Goal: Task Accomplishment & Management: Manage account settings

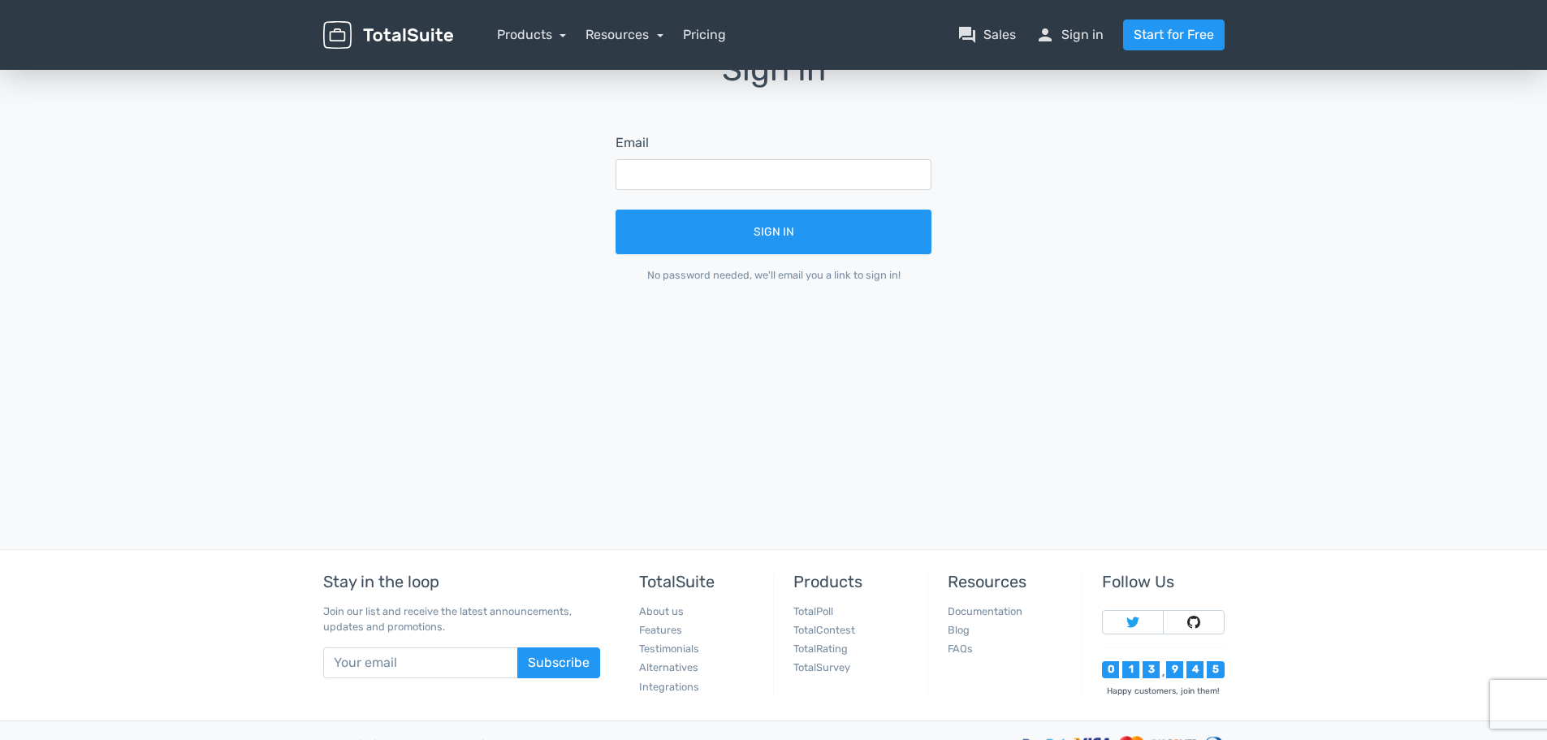
scroll to position [244, 0]
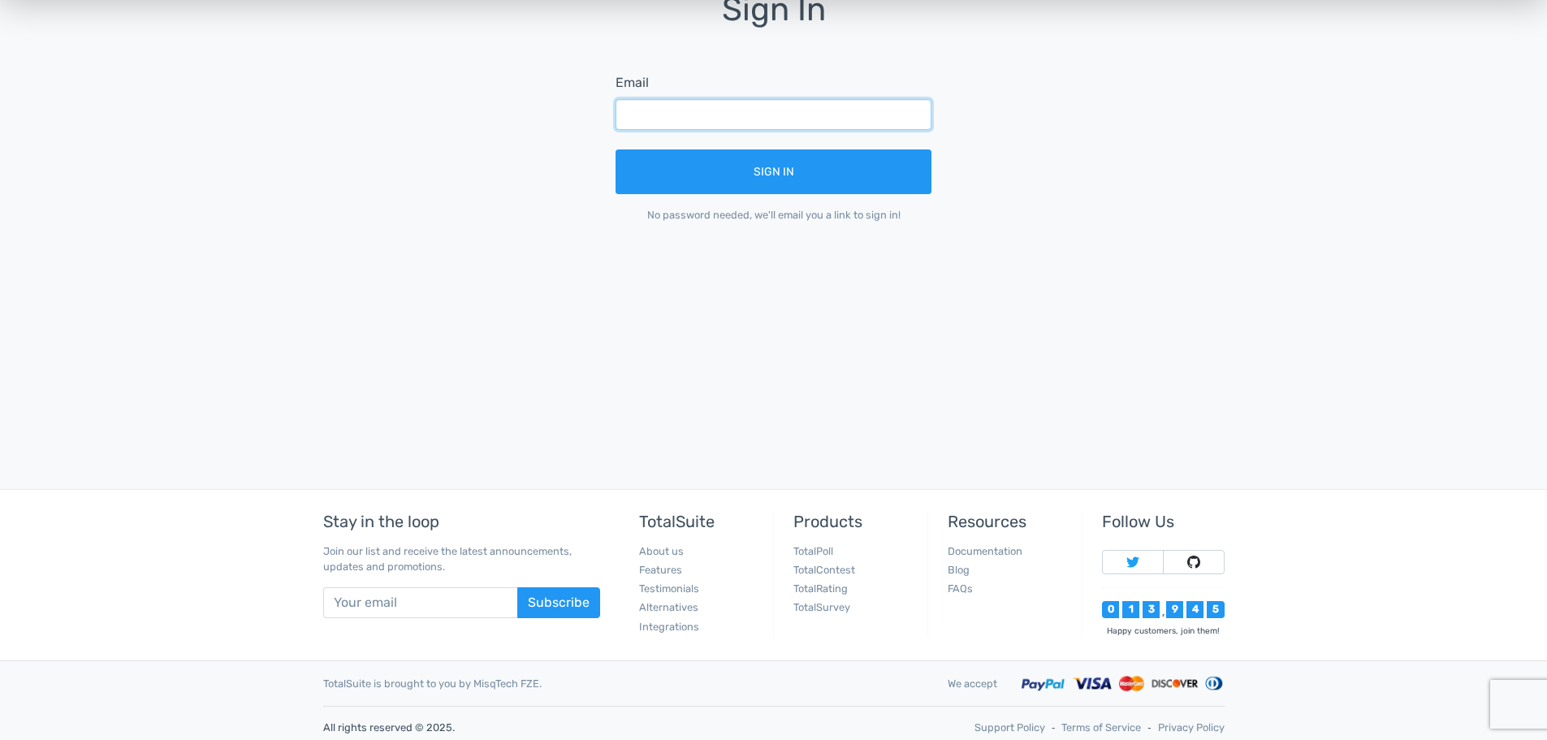
click at [812, 127] on input "text" at bounding box center [773, 114] width 316 height 31
type input "kschulz@statefair.org"
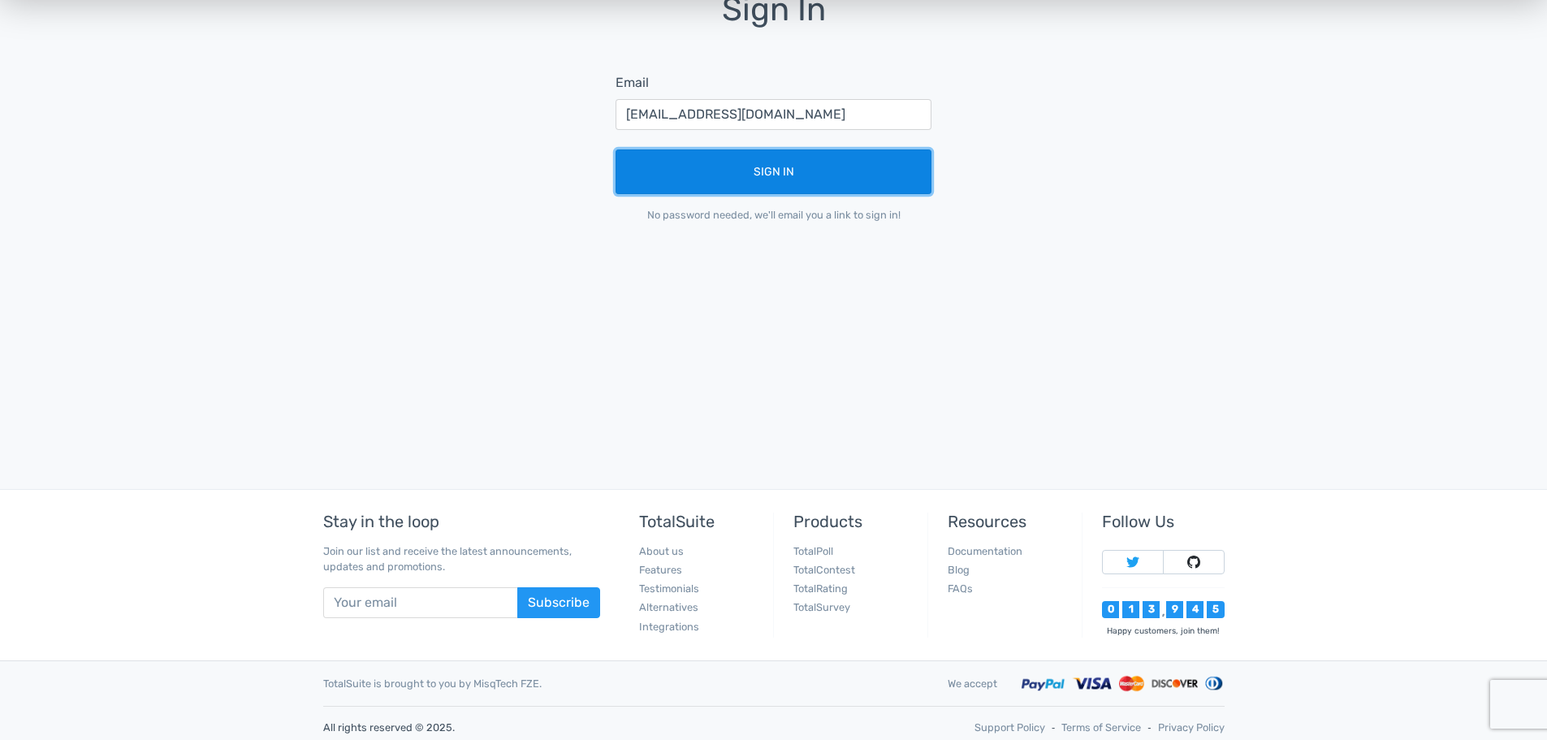
click at [801, 165] on button "Sign In" at bounding box center [773, 171] width 316 height 45
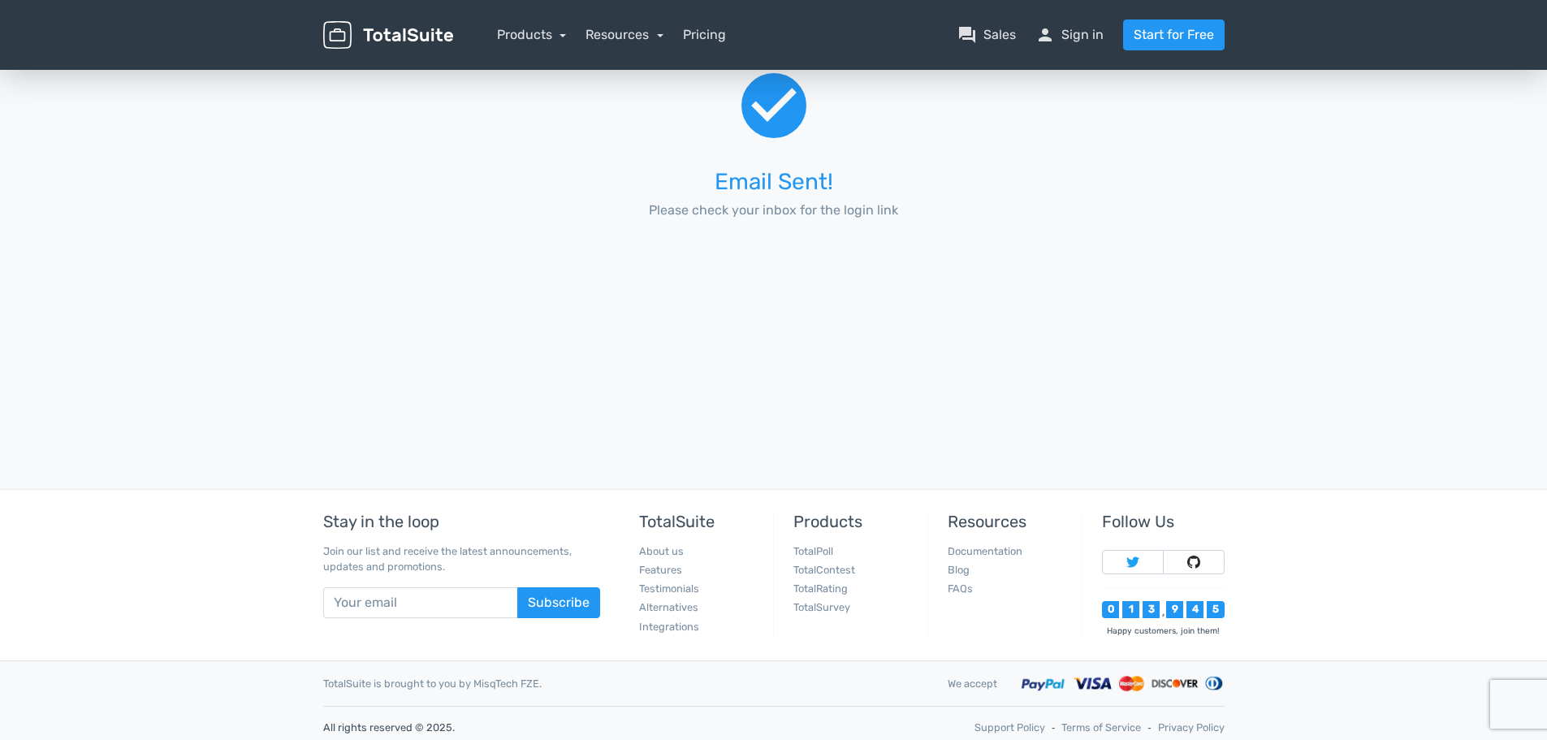
scroll to position [234, 0]
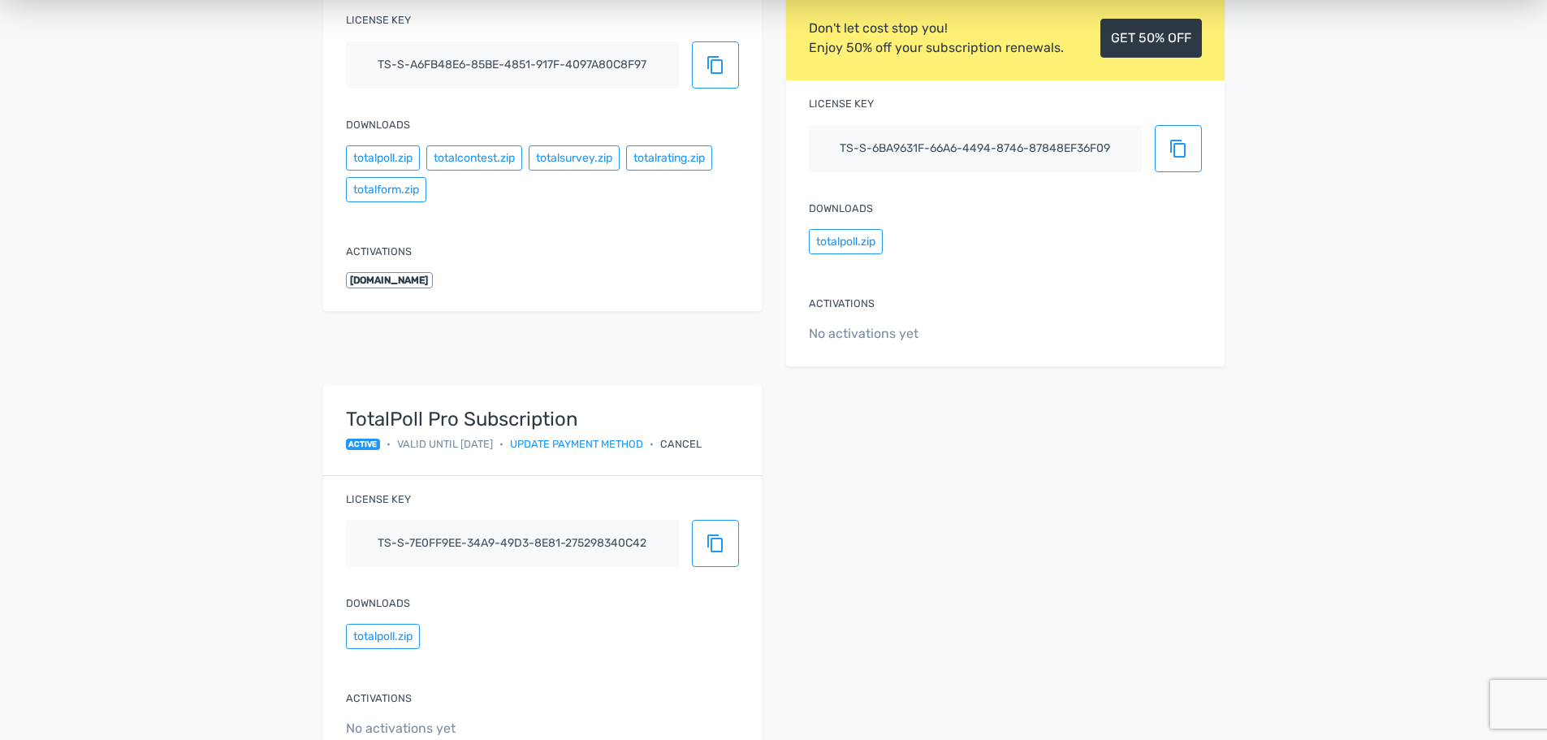
scroll to position [81, 0]
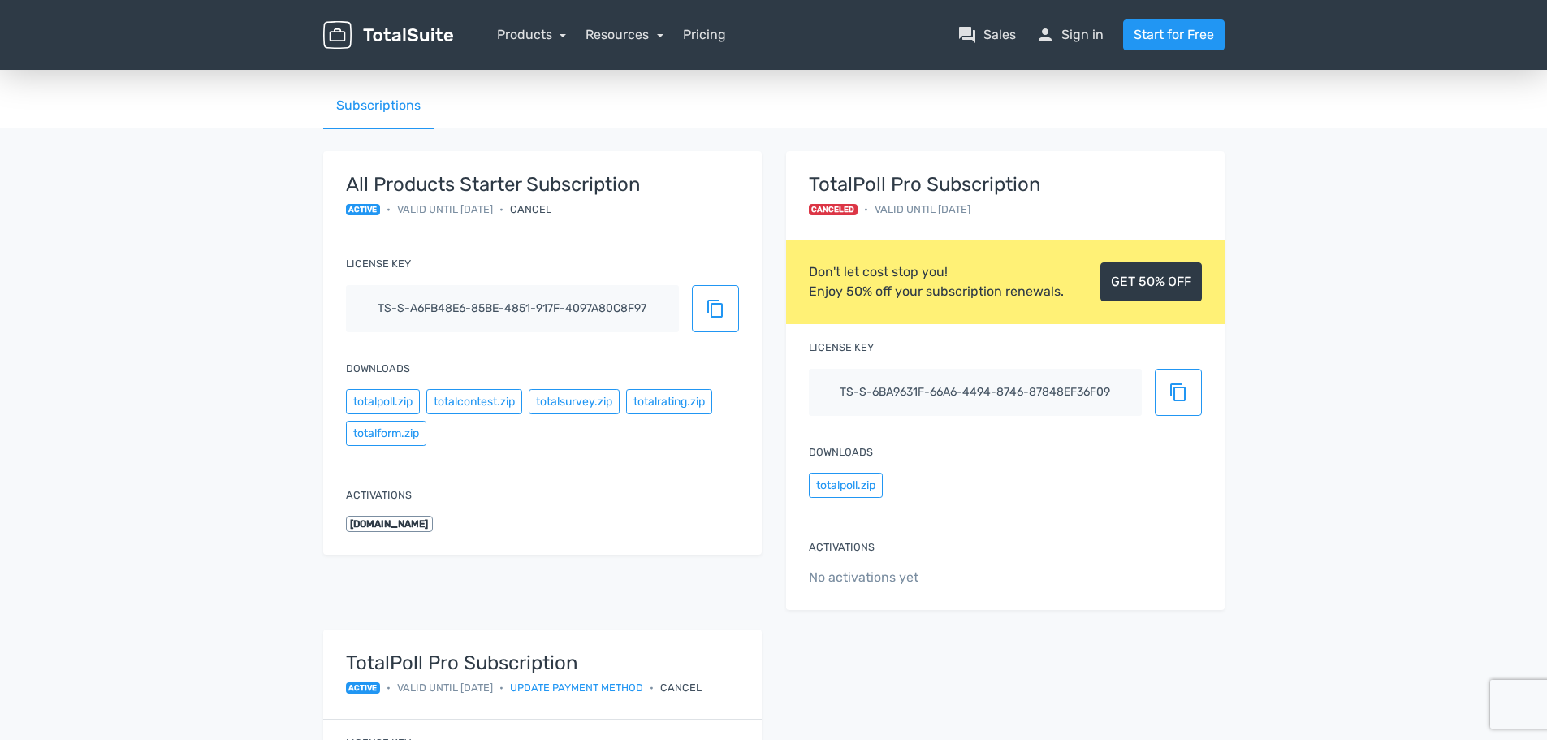
click at [548, 205] on div "Cancel" at bounding box center [530, 208] width 41 height 15
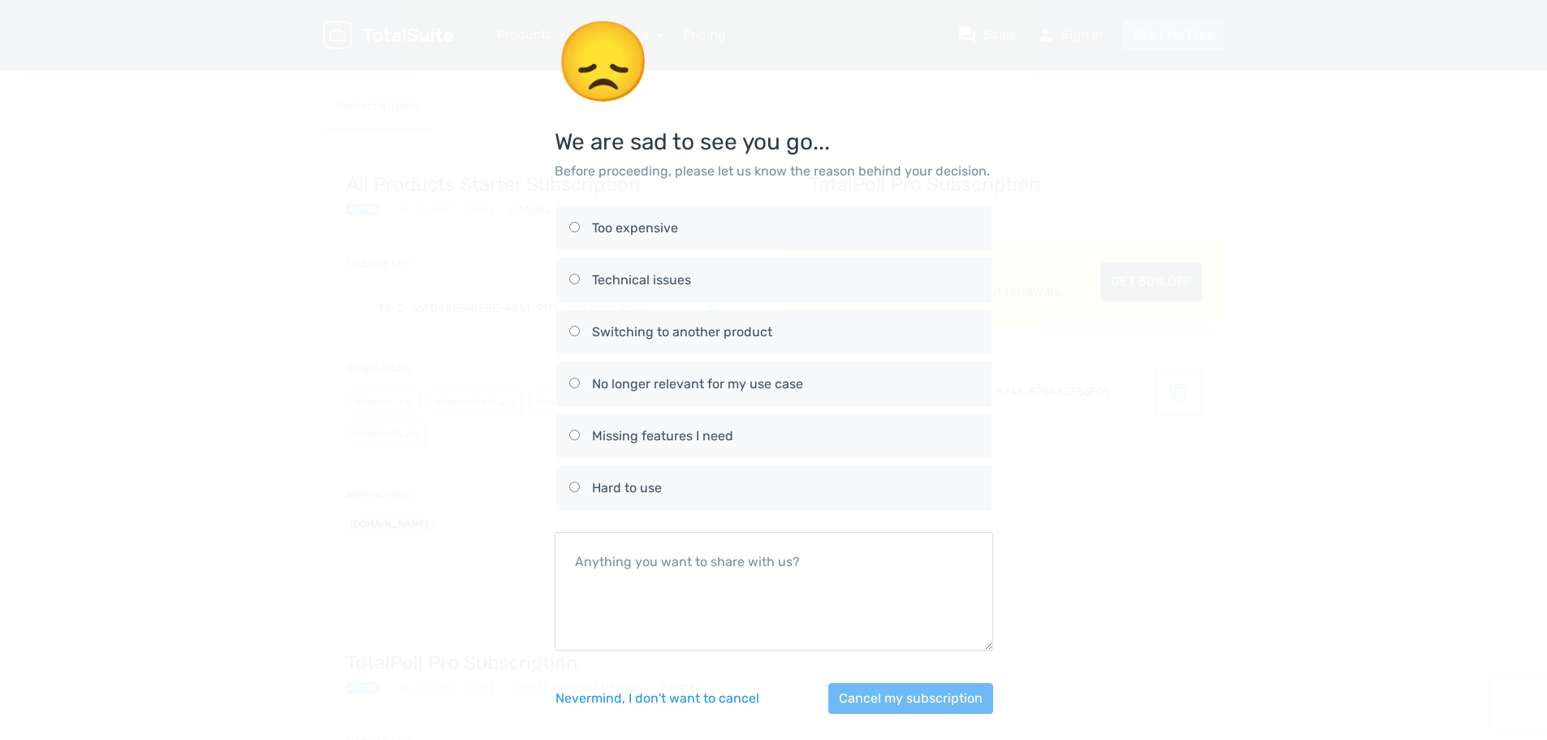
click at [681, 326] on div "Switching to another product" at bounding box center [785, 331] width 387 height 19
click at [580, 326] on input "Switching to another product" at bounding box center [574, 331] width 11 height 11
radio input "true"
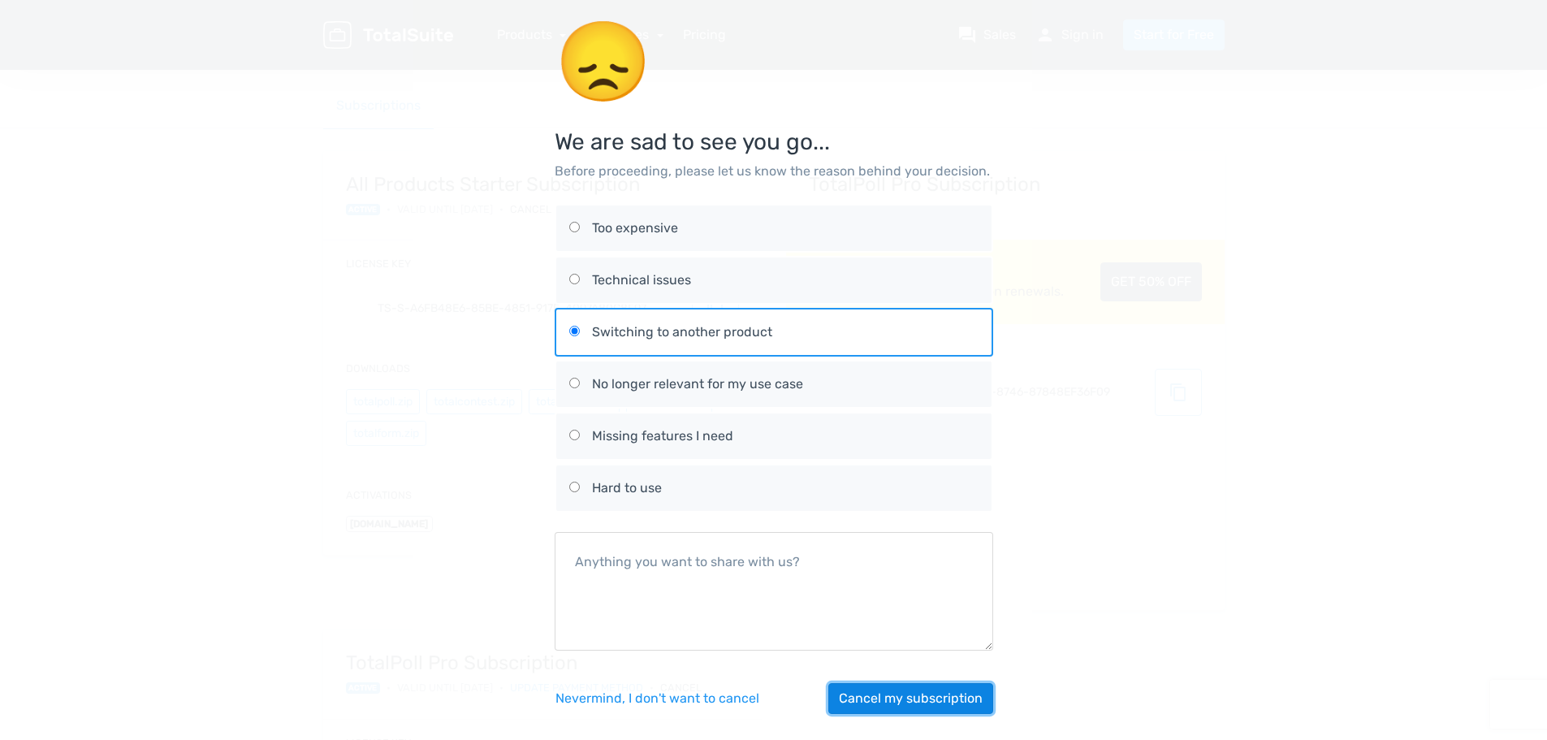
click at [918, 693] on button "Cancel my subscription" at bounding box center [910, 698] width 165 height 31
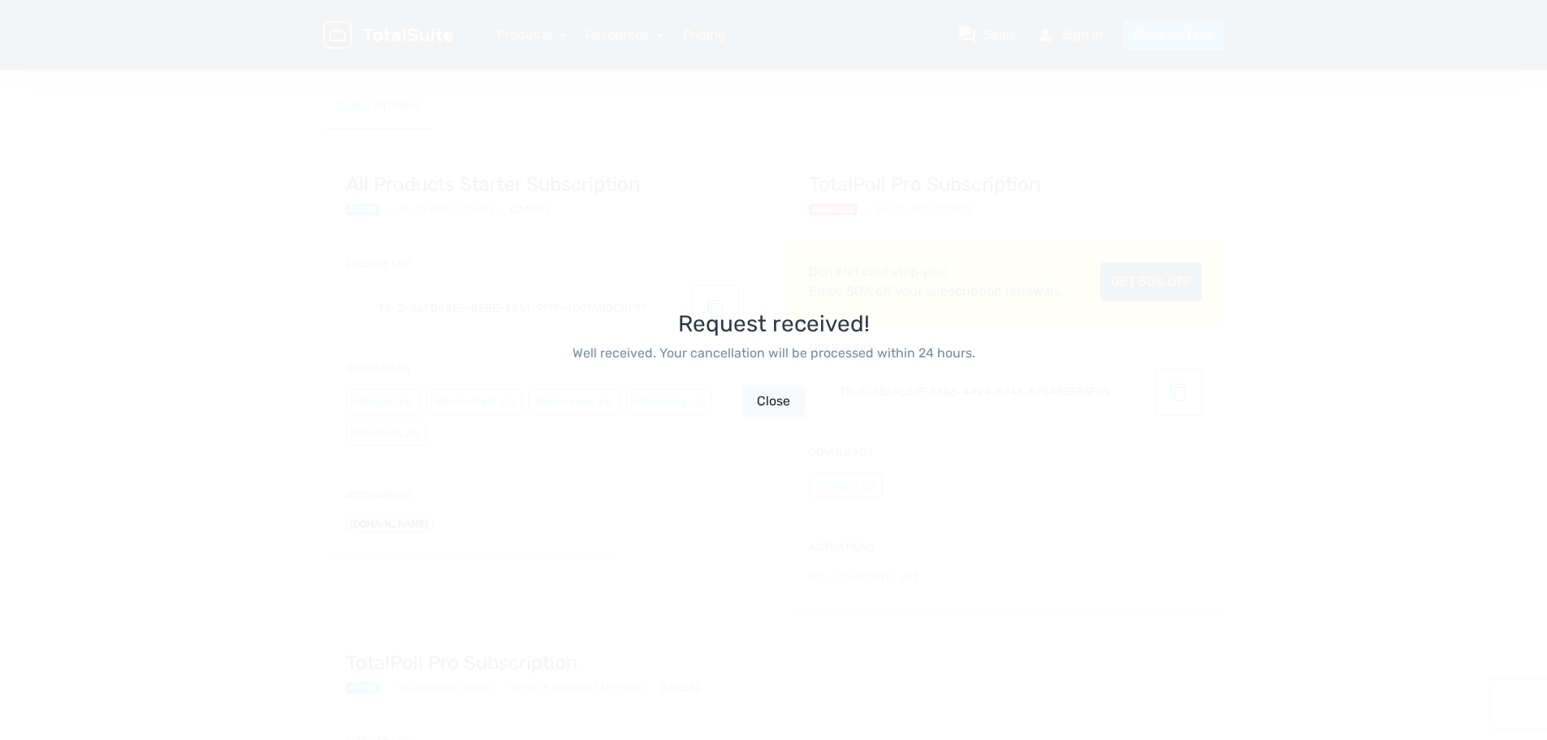
scroll to position [39, 0]
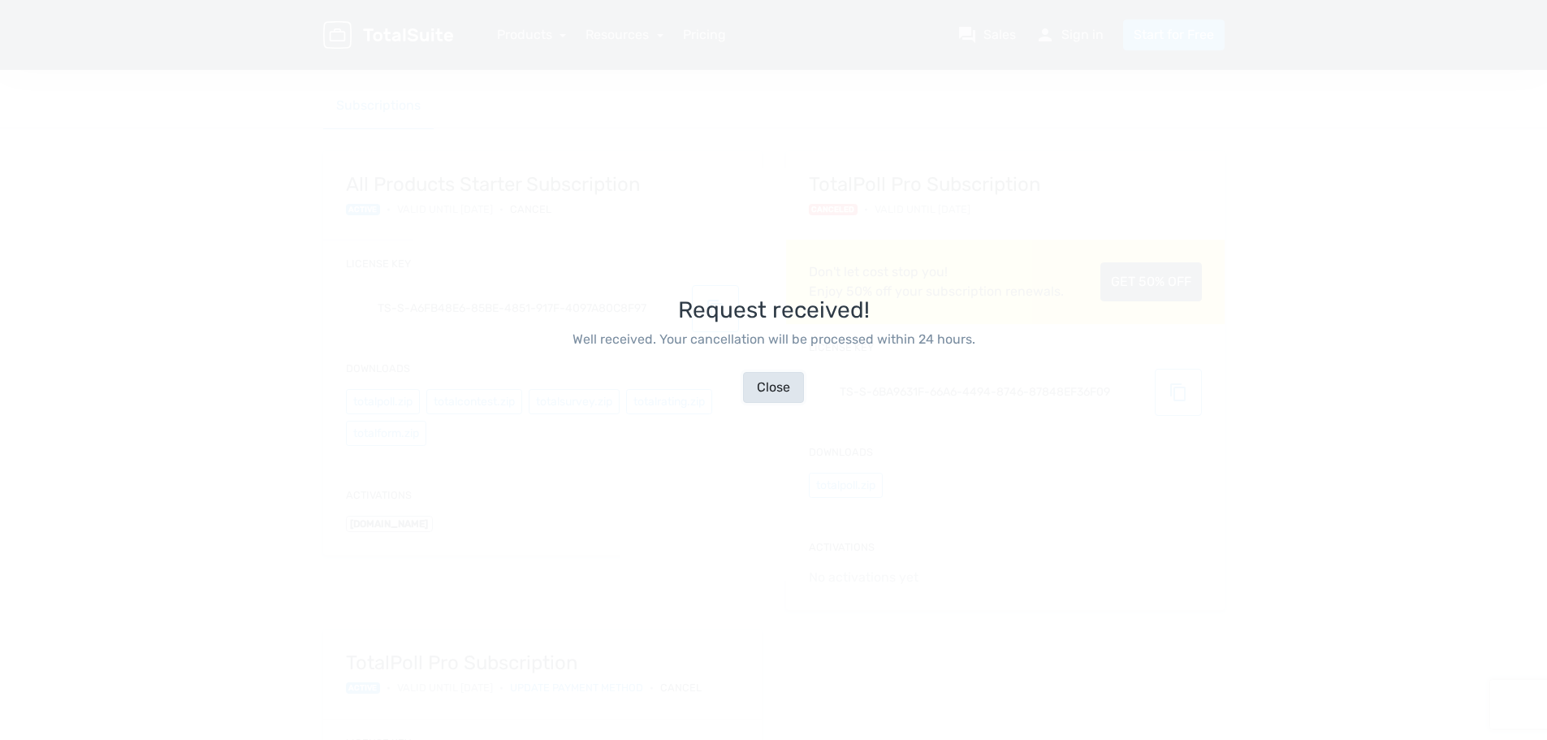
click at [768, 387] on button "Close" at bounding box center [773, 387] width 61 height 31
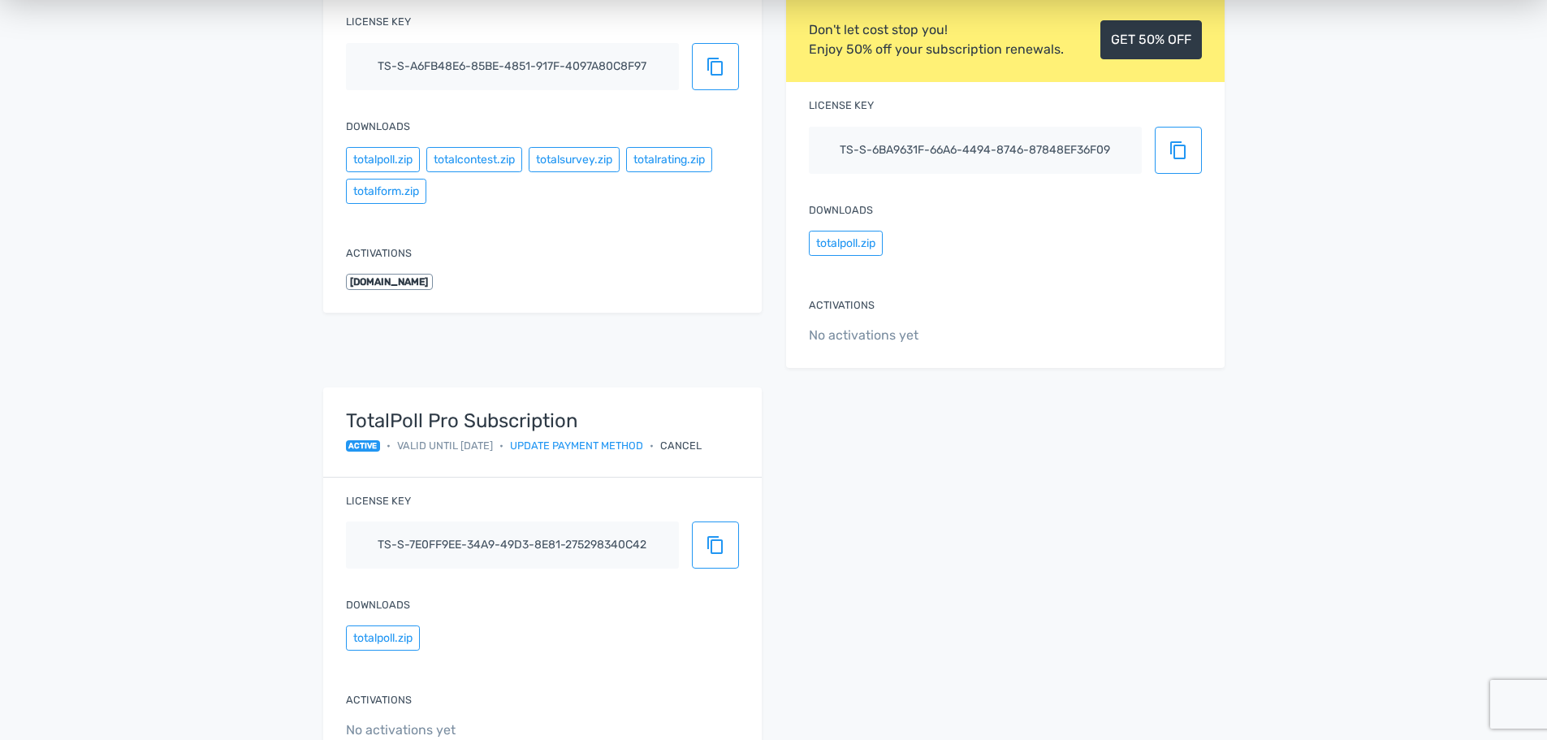
scroll to position [325, 0]
click at [723, 553] on button "content_copy" at bounding box center [715, 543] width 47 height 47
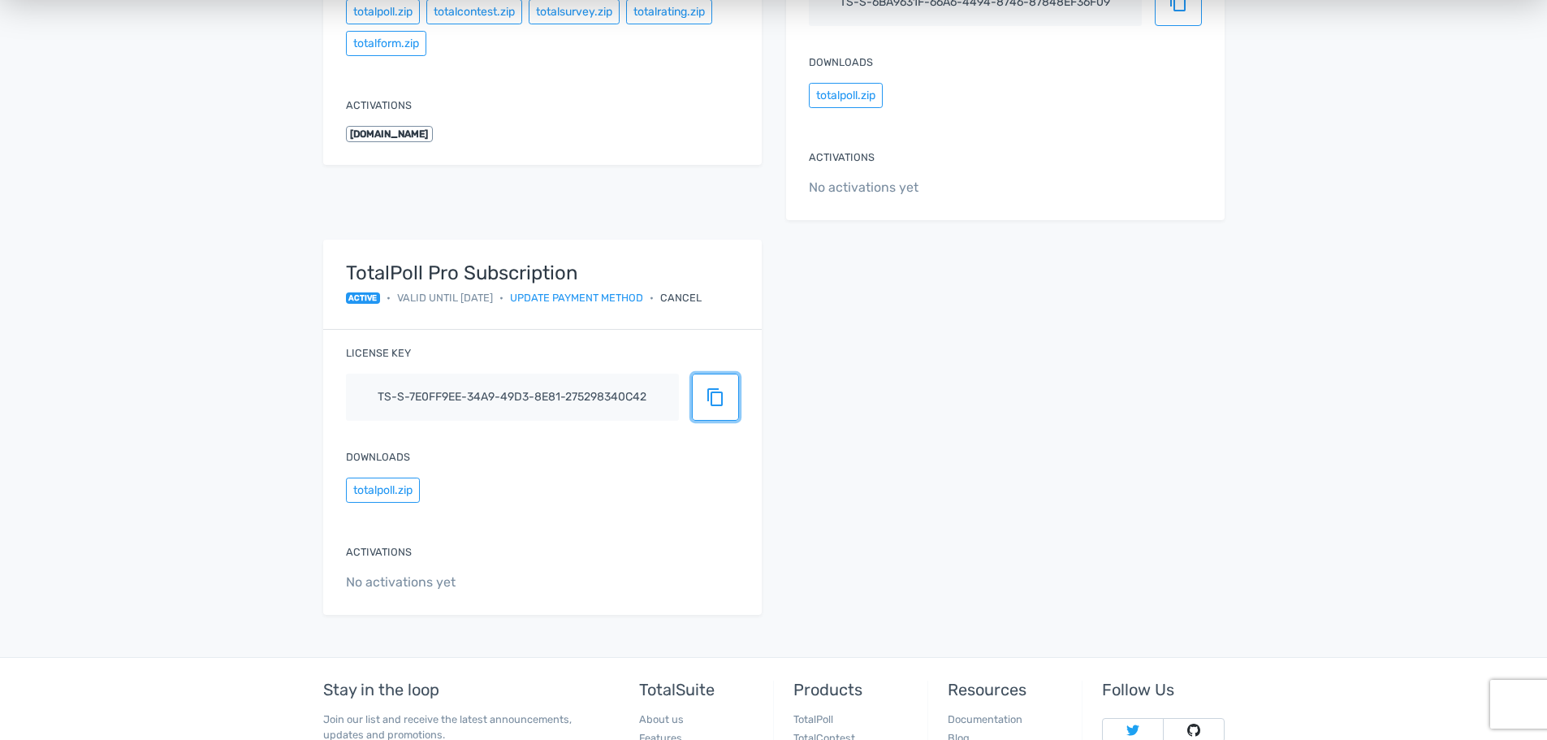
scroll to position [487, 0]
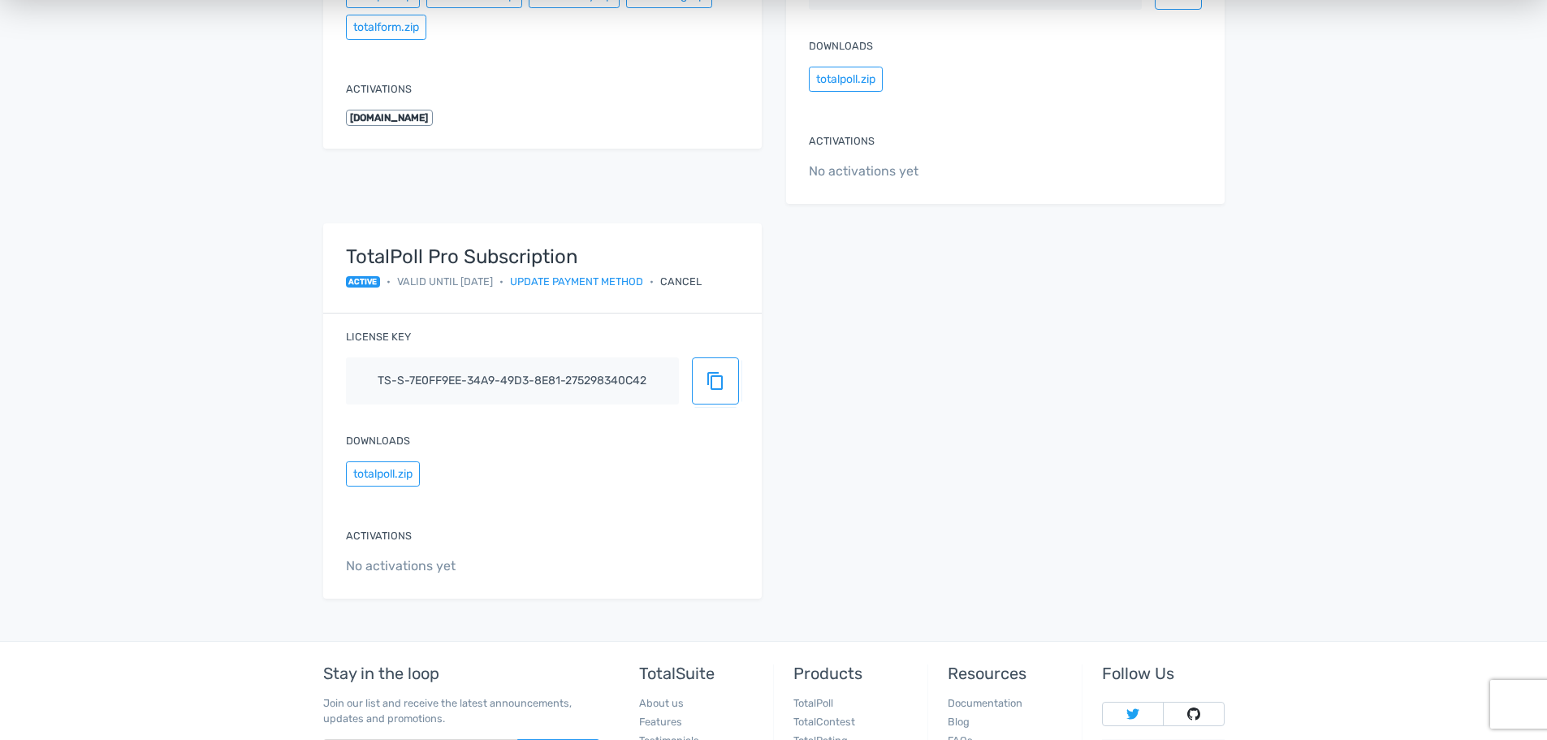
click at [382, 121] on span "[DOMAIN_NAME]" at bounding box center [390, 118] width 88 height 16
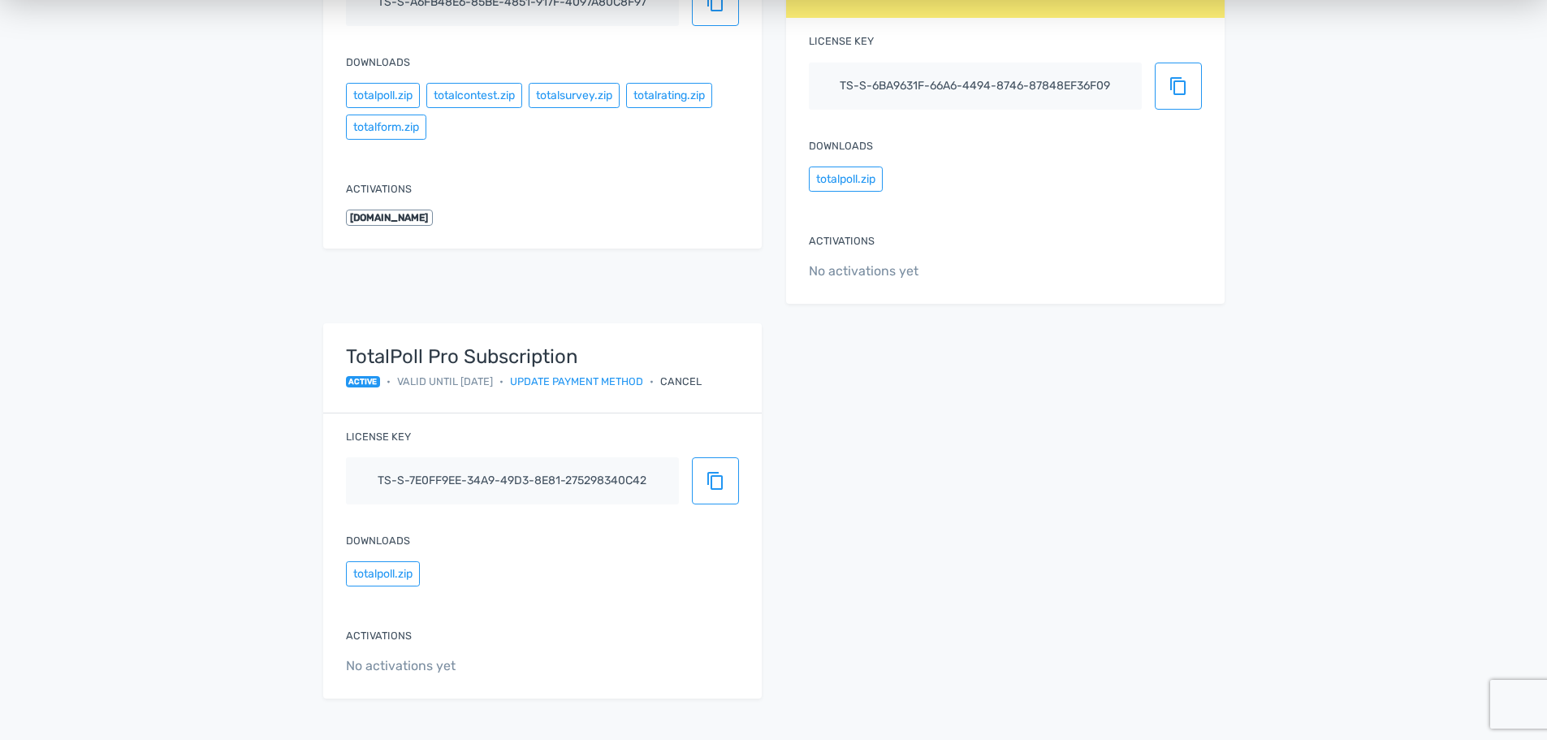
scroll to position [162, 0]
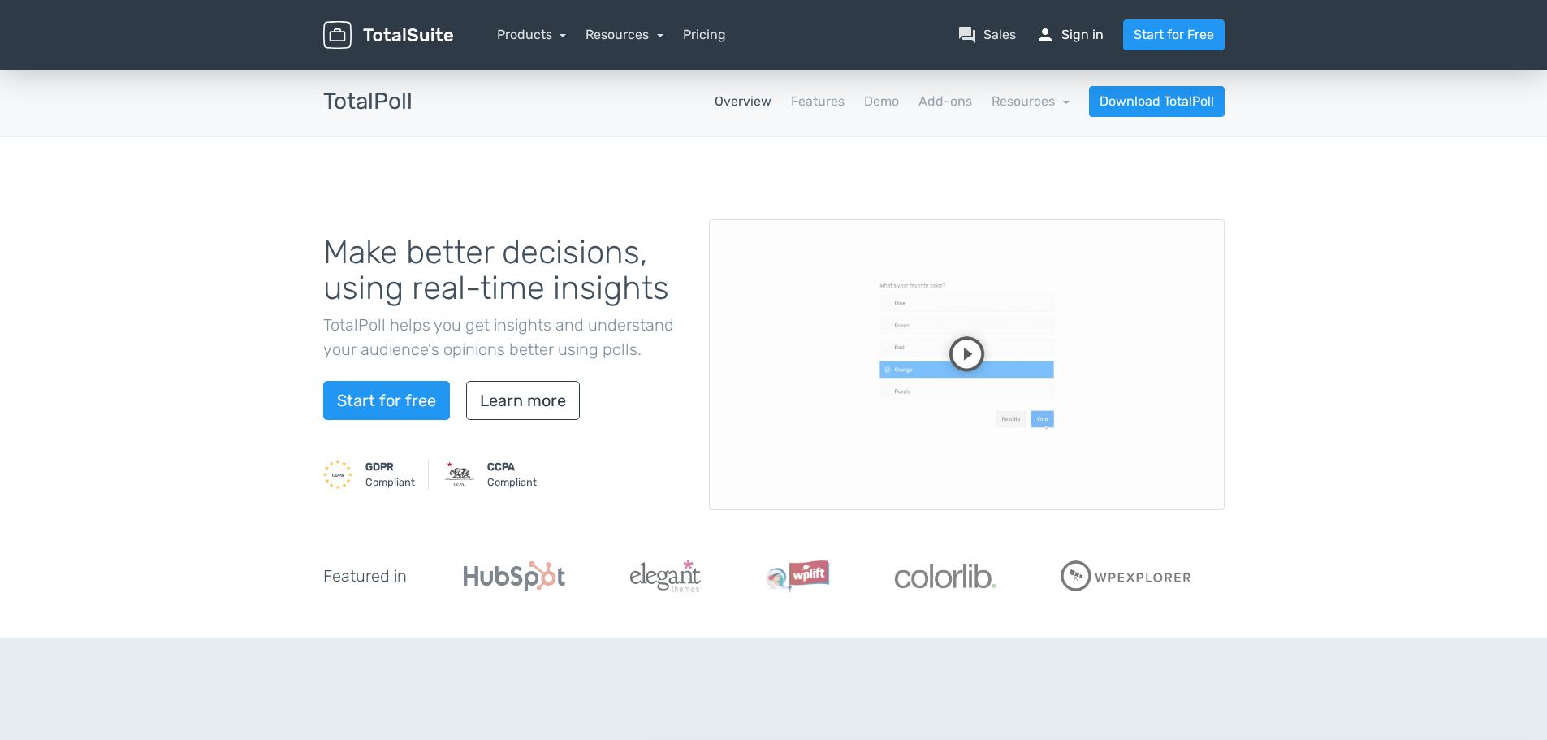
click at [1078, 41] on link "person Sign in" at bounding box center [1069, 34] width 68 height 19
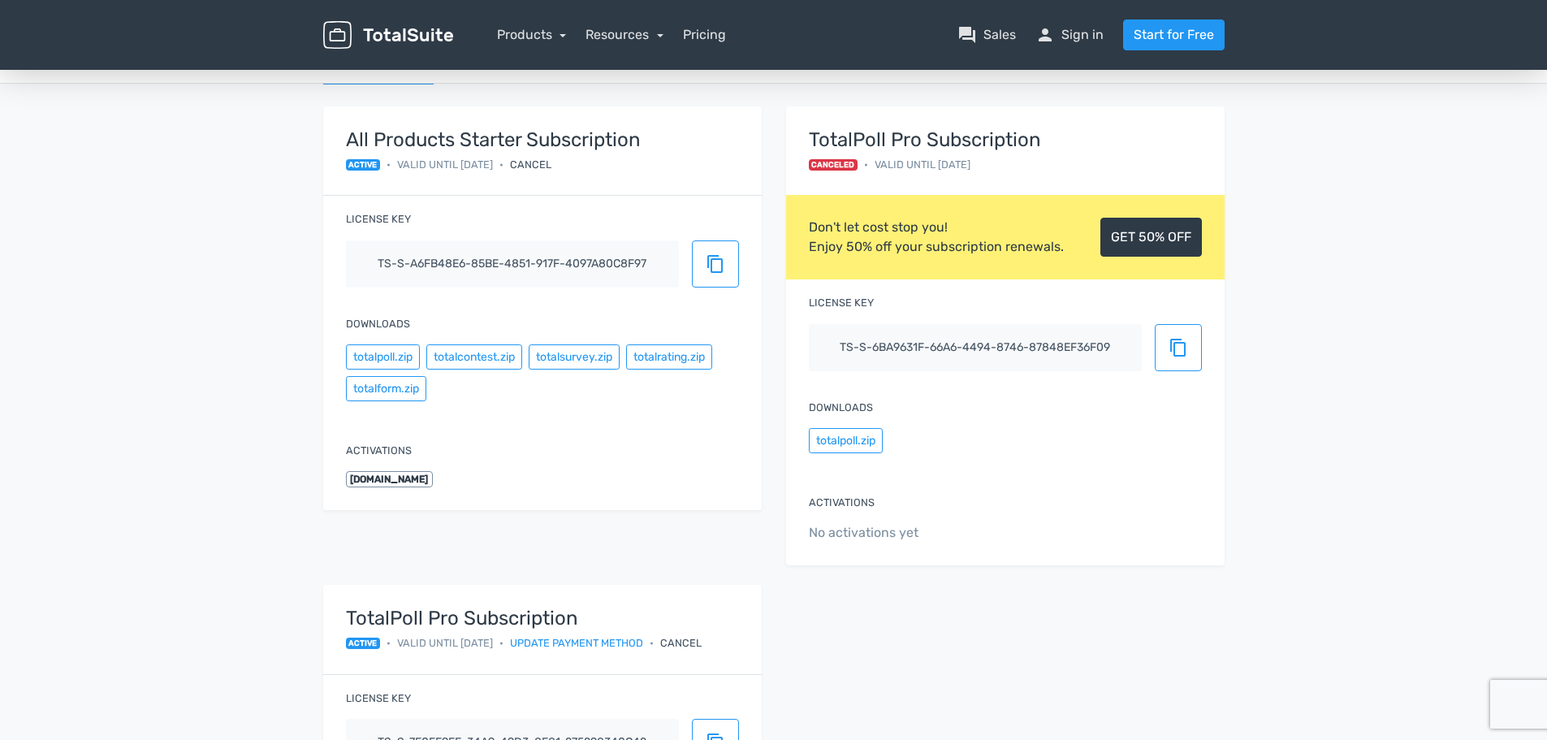
scroll to position [325, 0]
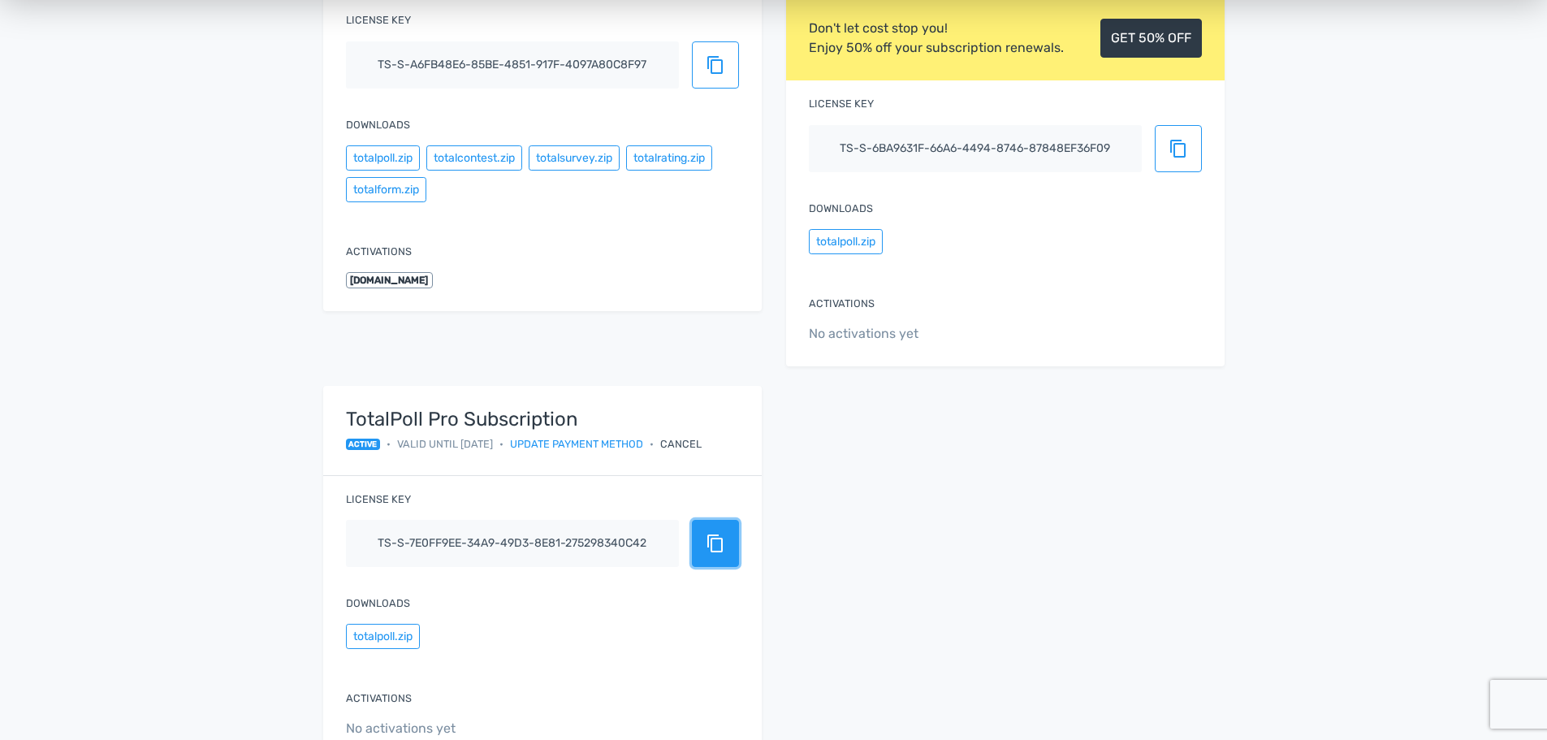
click at [703, 533] on button "content_copy" at bounding box center [715, 543] width 47 height 47
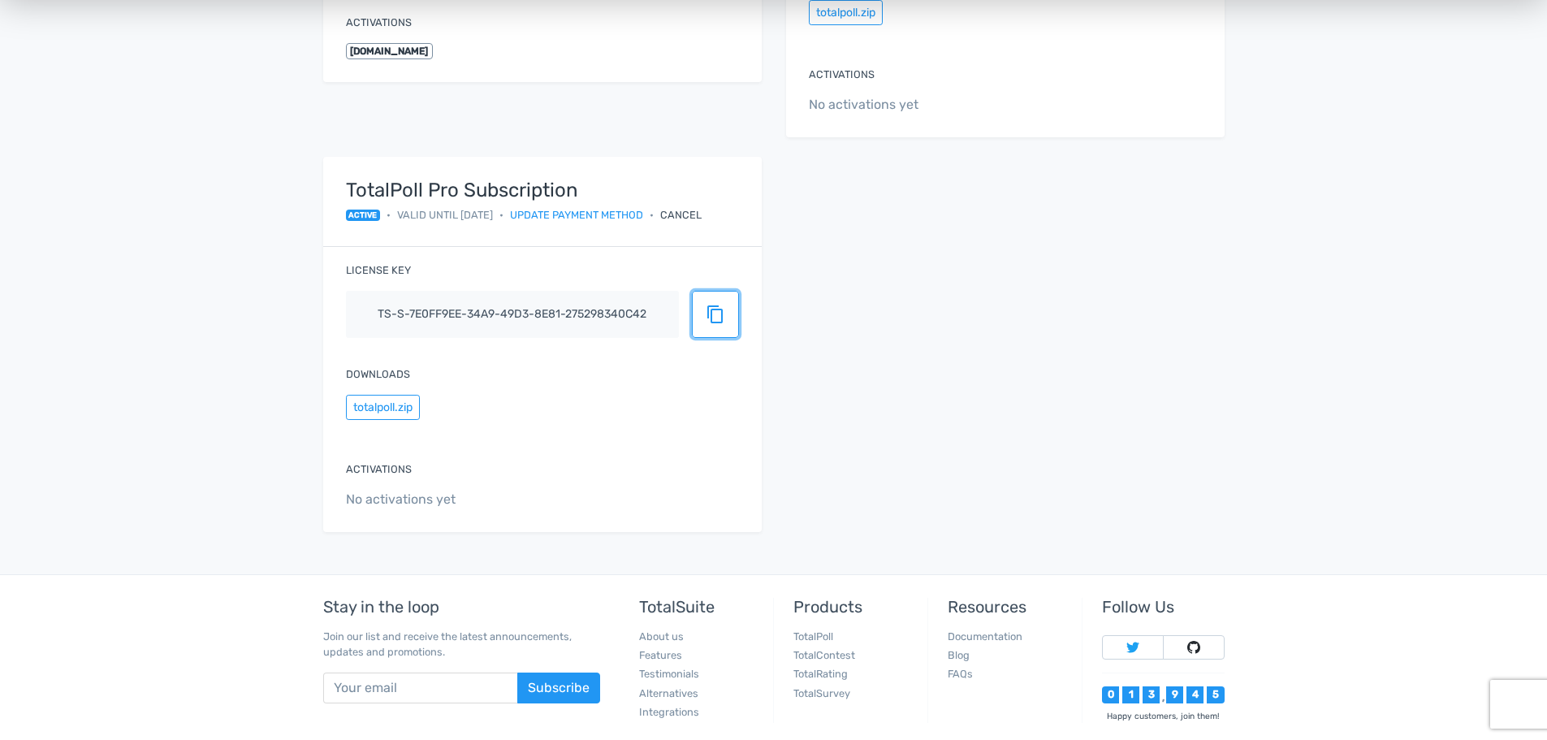
scroll to position [568, 0]
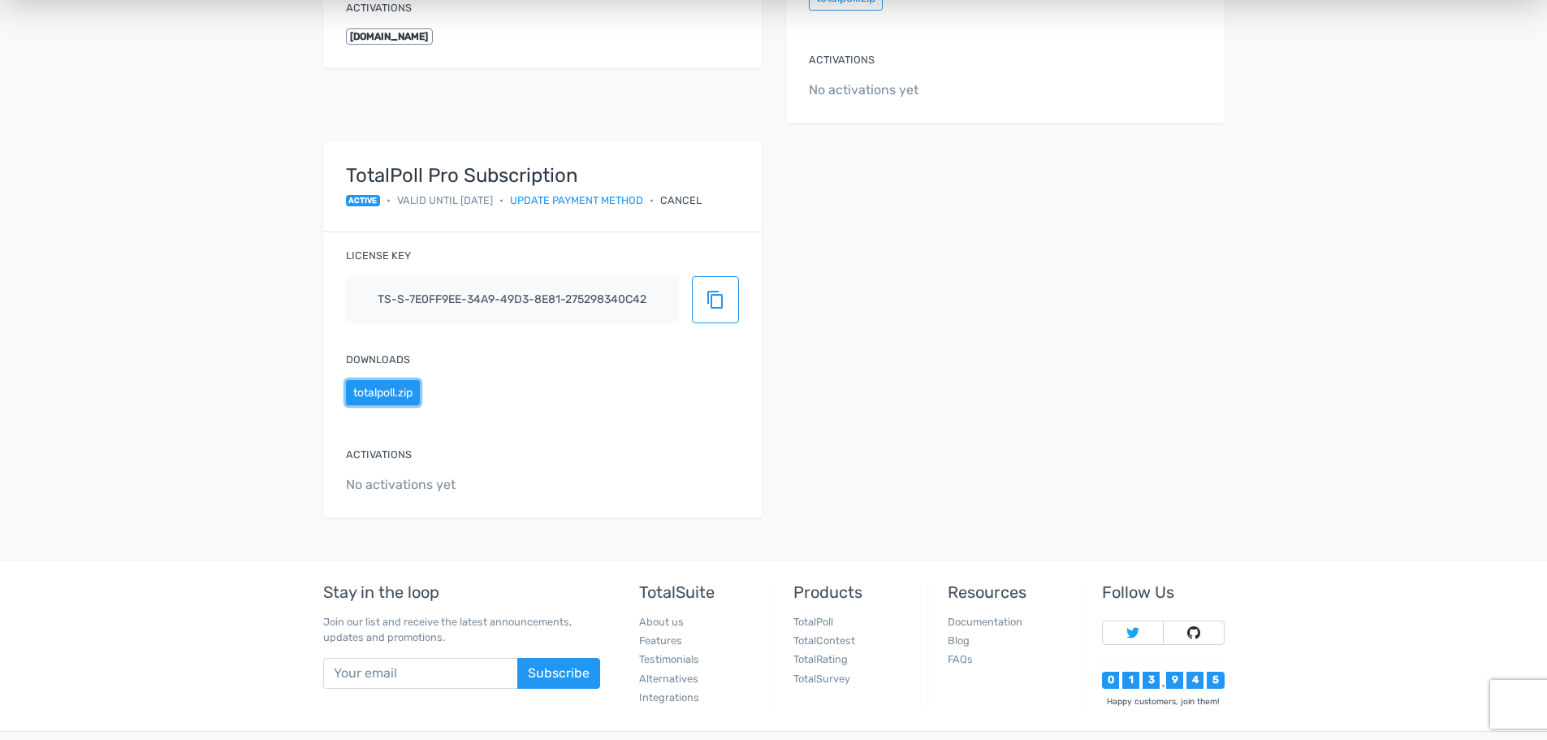
click at [403, 403] on button "totalpoll.zip" at bounding box center [383, 392] width 74 height 25
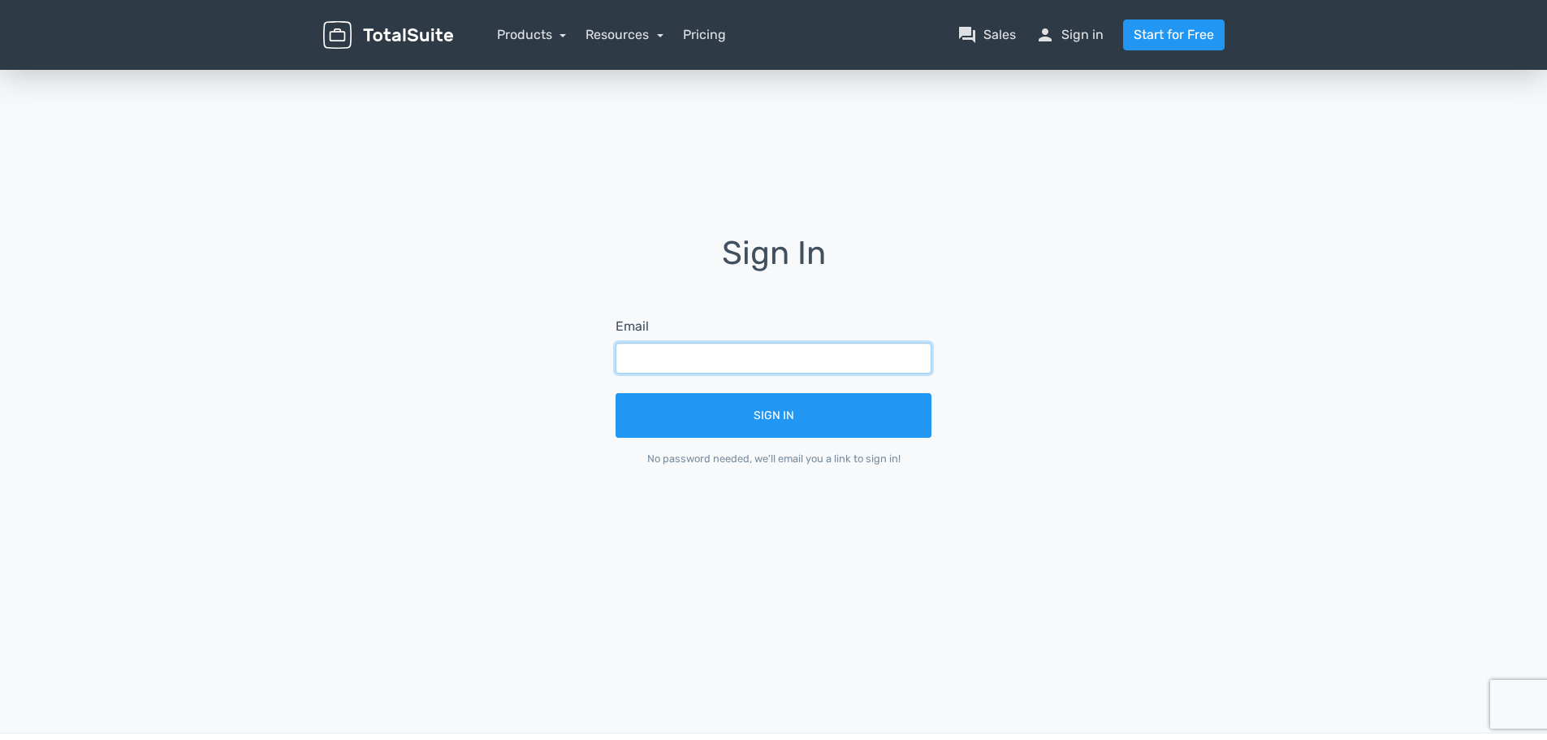
click at [706, 361] on input "text" at bounding box center [773, 358] width 316 height 31
type input "kschulz@statefair.org"
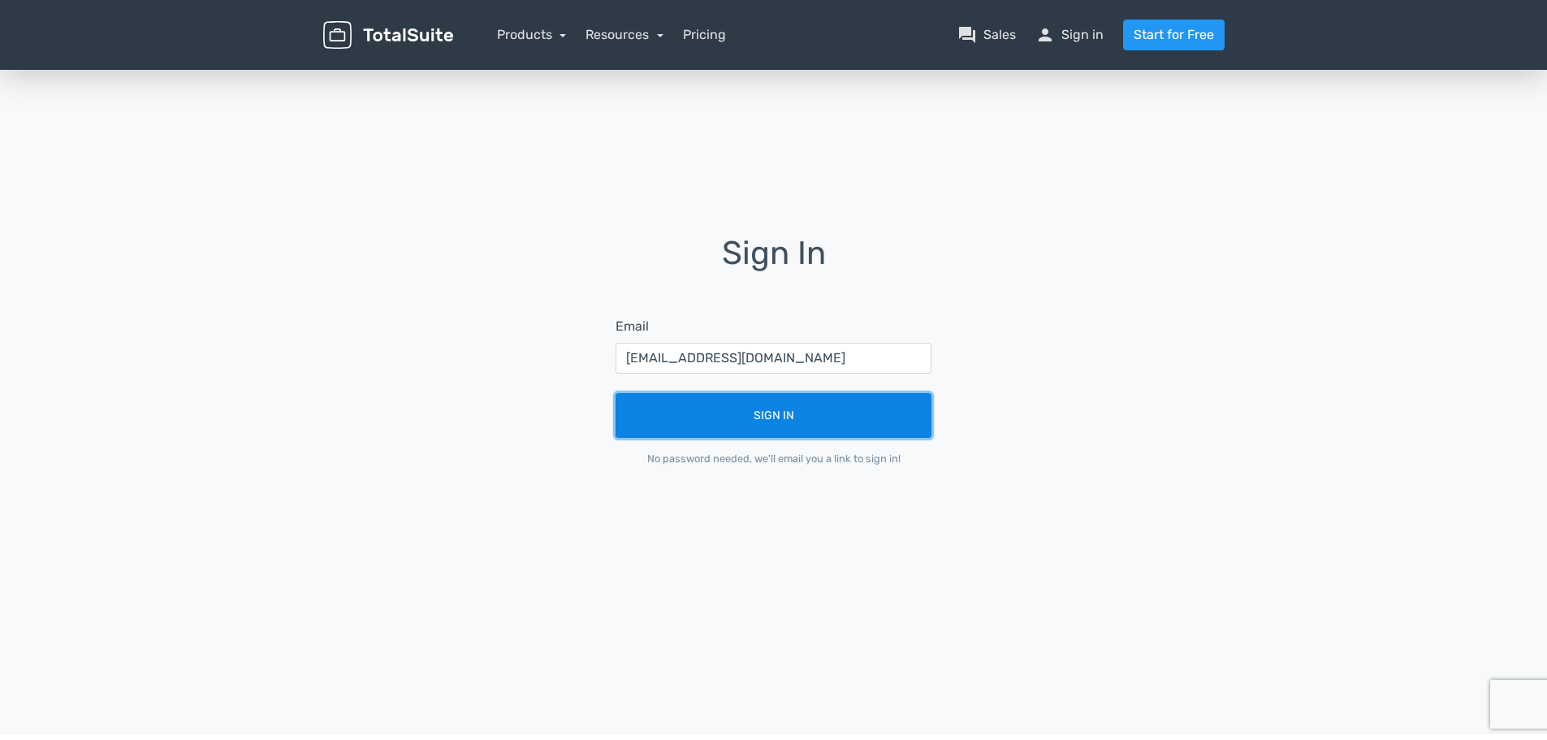
click at [762, 408] on button "Sign In" at bounding box center [773, 415] width 316 height 45
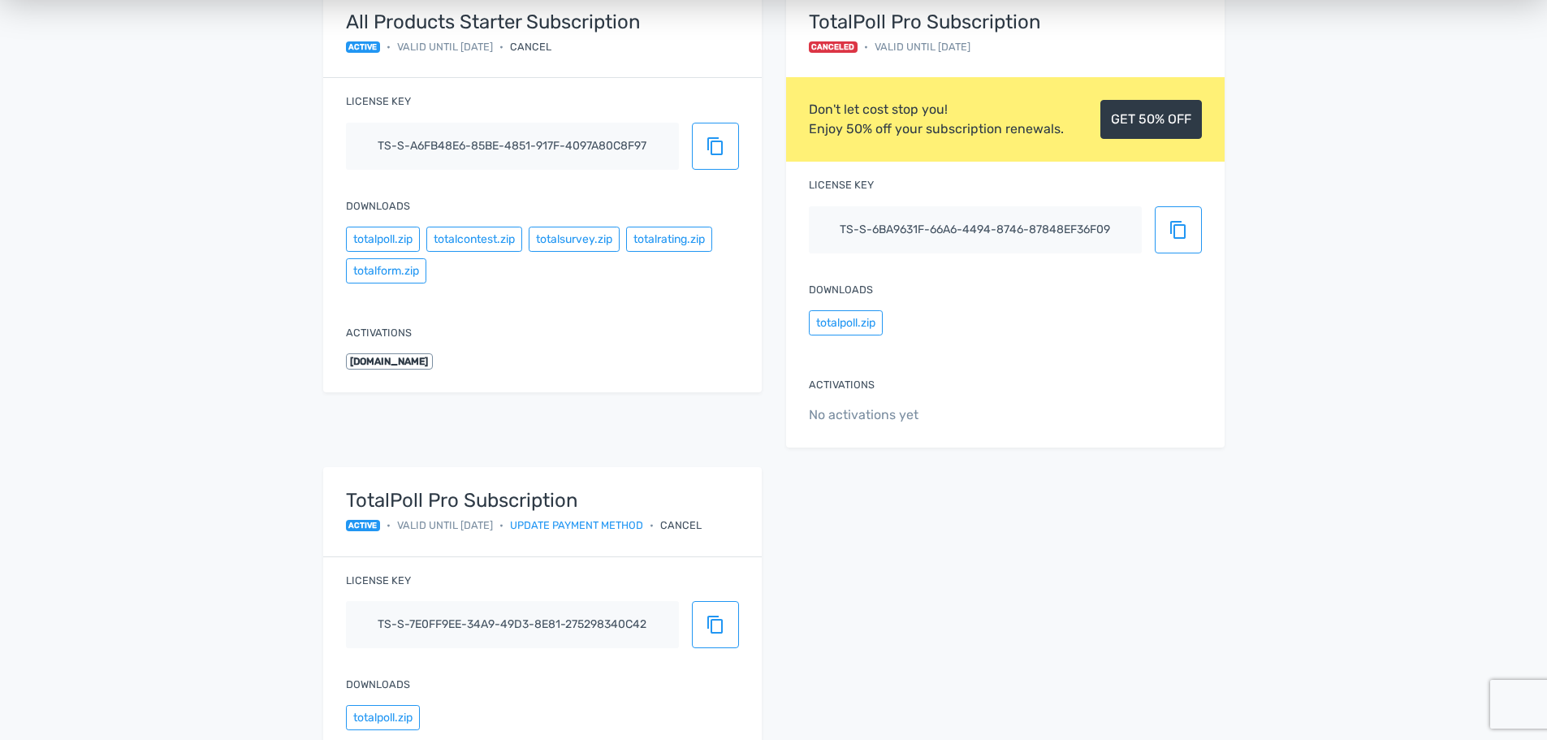
scroll to position [162, 0]
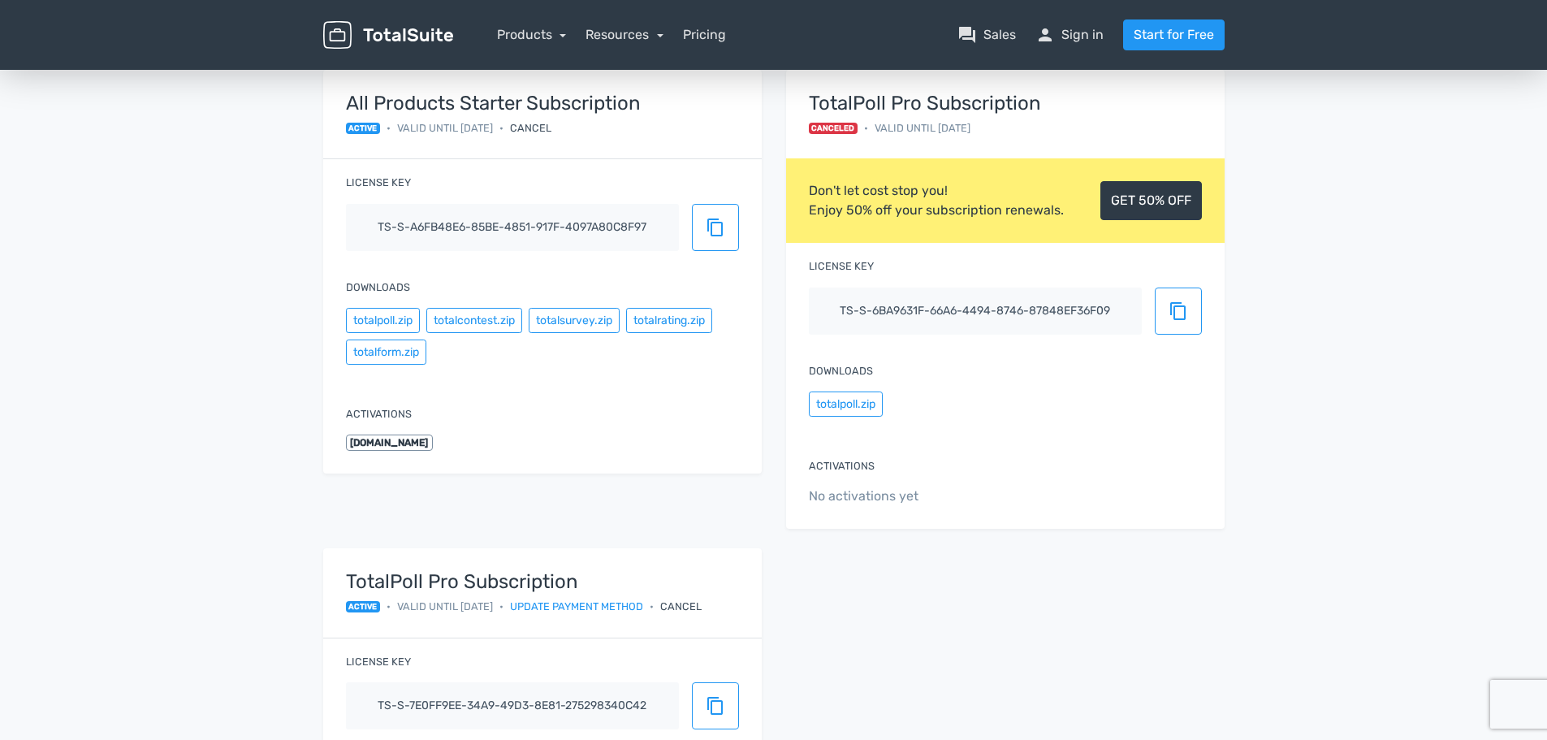
click at [550, 132] on div "Cancel" at bounding box center [530, 127] width 41 height 15
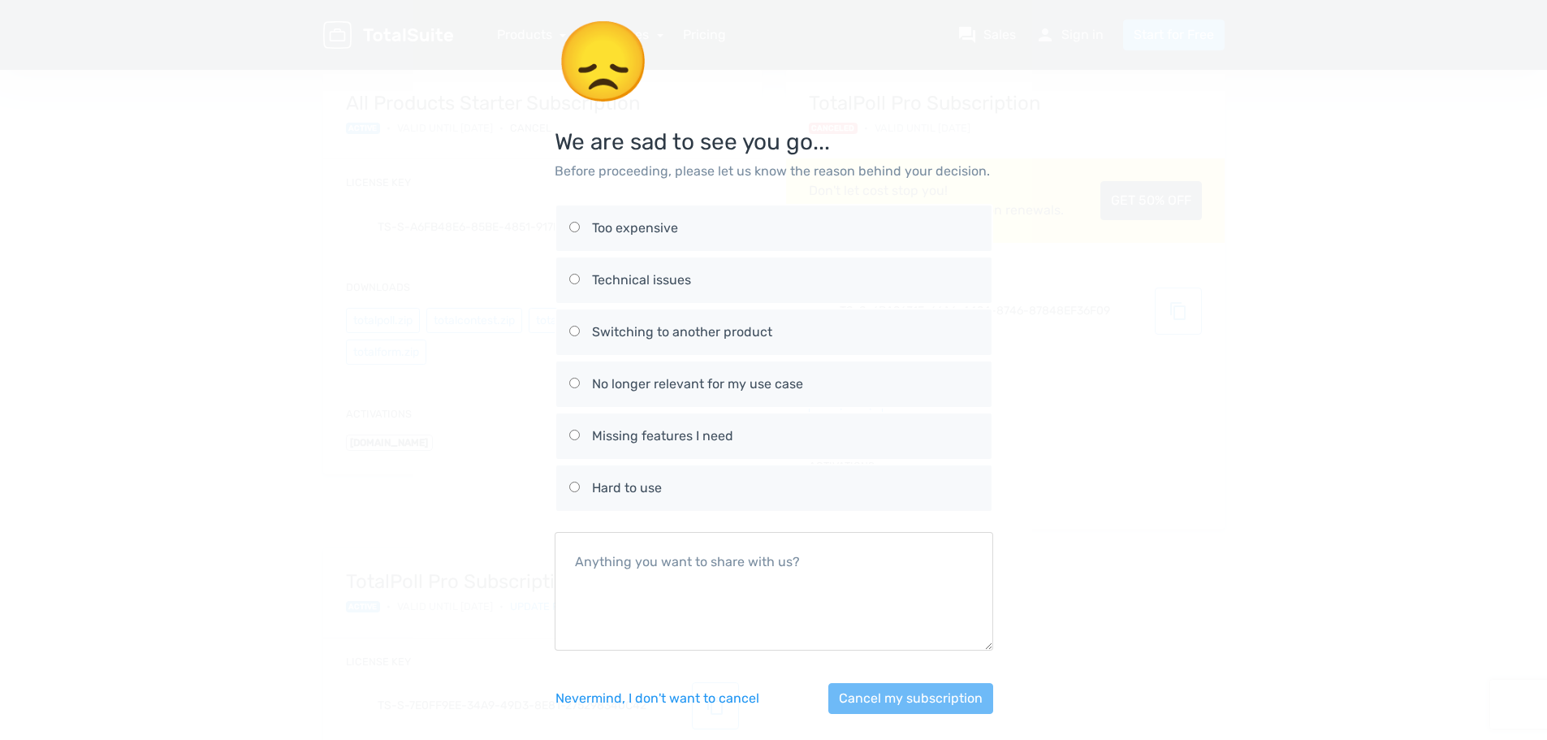
click at [676, 319] on label "Switching to another product" at bounding box center [773, 331] width 409 height 45
click at [580, 326] on input "Switching to another product" at bounding box center [574, 331] width 11 height 11
radio input "true"
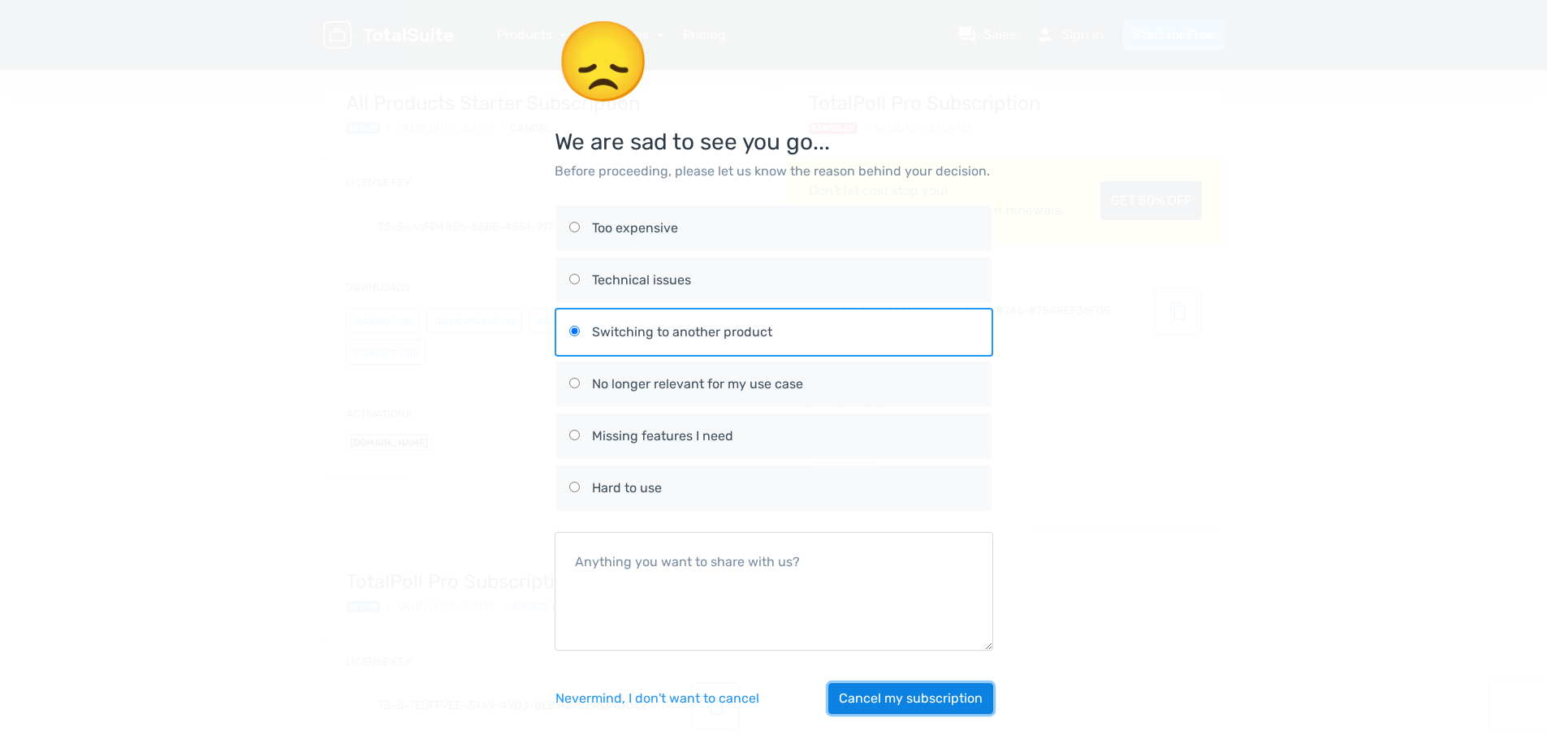
click at [909, 690] on button "Cancel my subscription" at bounding box center [910, 698] width 165 height 31
